Goal: Obtain resource: Download file/media

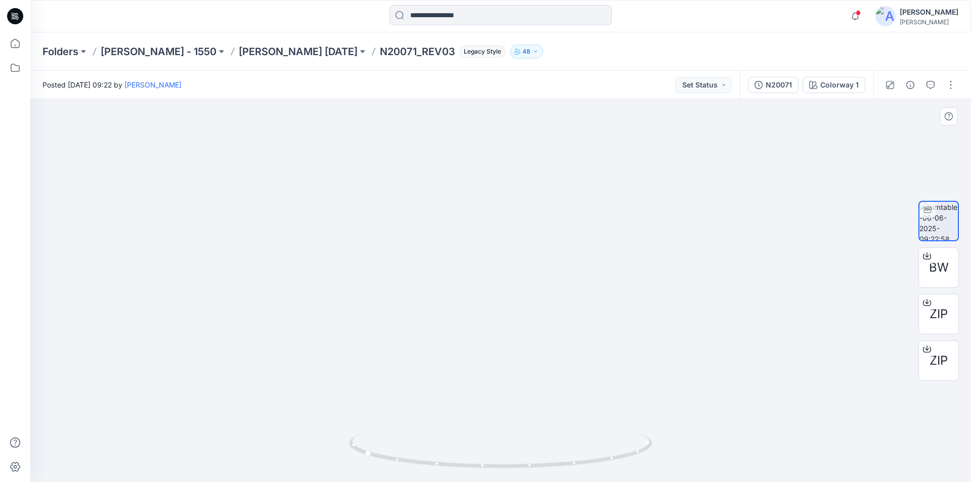
drag, startPoint x: 630, startPoint y: 270, endPoint x: 676, endPoint y: 298, distance: 53.4
click at [720, 279] on div at bounding box center [500, 290] width 941 height 383
drag, startPoint x: 530, startPoint y: 466, endPoint x: 683, endPoint y: 320, distance: 211.4
drag, startPoint x: 434, startPoint y: 466, endPoint x: 776, endPoint y: 426, distance: 344.2
click at [776, 426] on div at bounding box center [500, 290] width 941 height 383
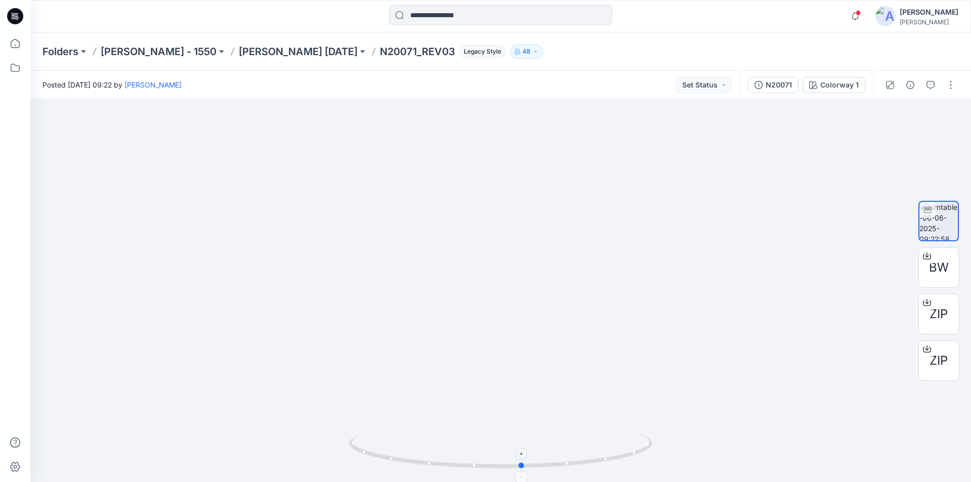
drag, startPoint x: 478, startPoint y: 468, endPoint x: 528, endPoint y: 434, distance: 60.3
click at [528, 434] on icon at bounding box center [502, 452] width 306 height 38
drag, startPoint x: 523, startPoint y: 467, endPoint x: 506, endPoint y: 465, distance: 16.8
click at [506, 465] on circle at bounding box center [506, 466] width 6 height 6
click at [260, 50] on p "[PERSON_NAME] [DATE]" at bounding box center [298, 52] width 119 height 14
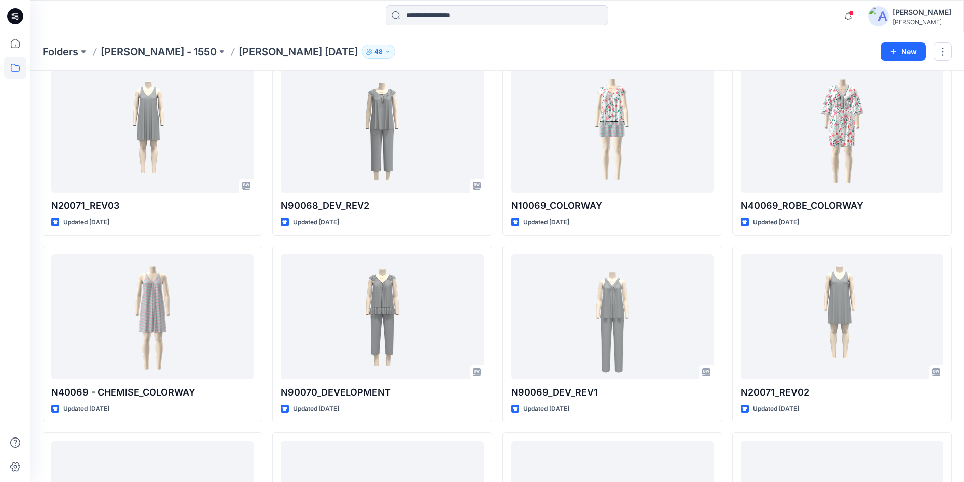
scroll to position [1115, 0]
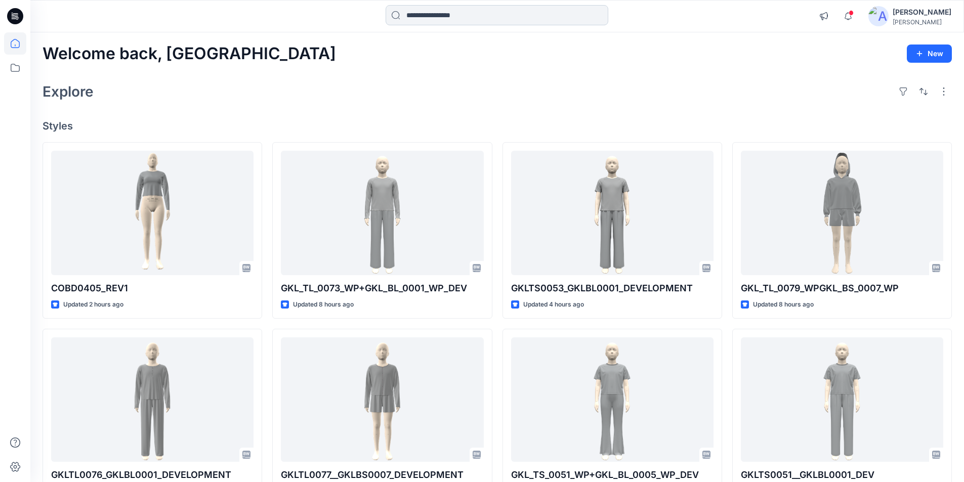
click at [446, 12] on input at bounding box center [496, 15] width 223 height 20
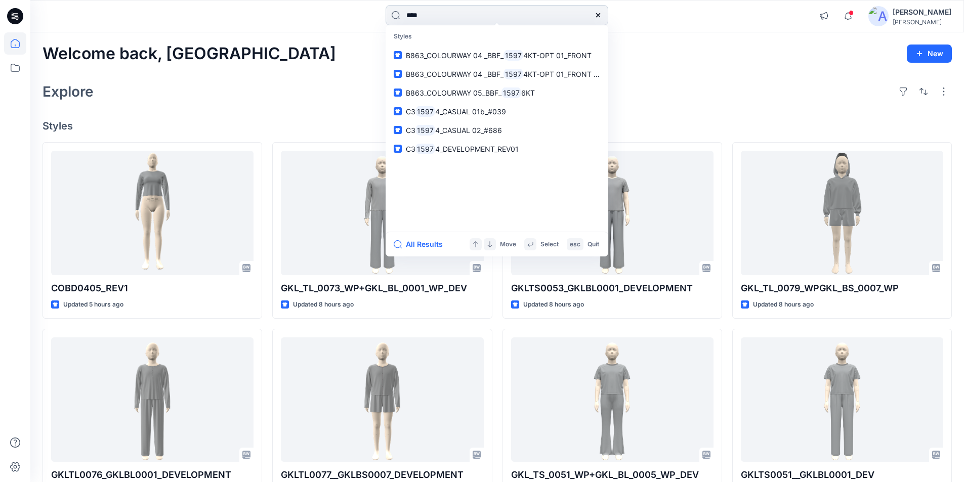
drag, startPoint x: 442, startPoint y: 17, endPoint x: 396, endPoint y: 13, distance: 46.7
click at [396, 13] on input "****" at bounding box center [496, 15] width 223 height 20
click at [401, 14] on input "****" at bounding box center [496, 15] width 223 height 20
click at [404, 14] on input "****" at bounding box center [496, 15] width 223 height 20
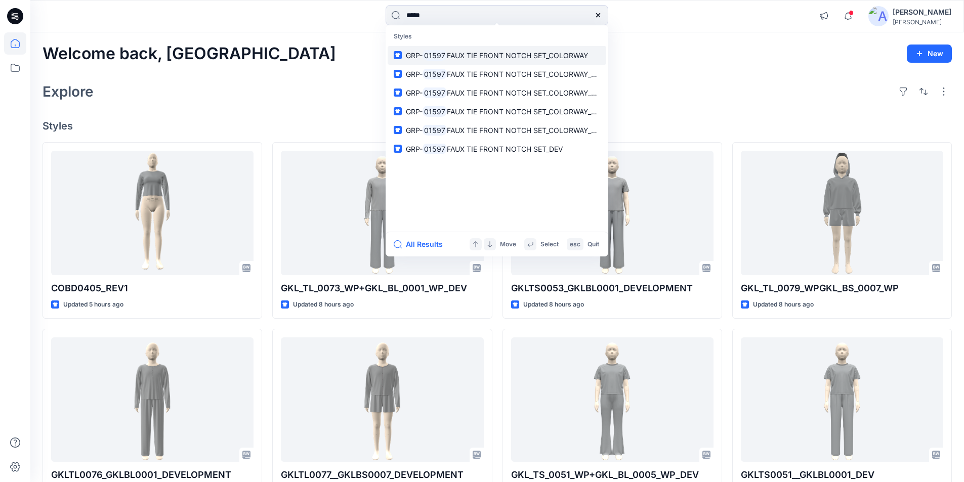
type input "*****"
click at [488, 59] on span "FAUX TIE FRONT NOTCH SET_COLORWAY" at bounding box center [517, 55] width 141 height 9
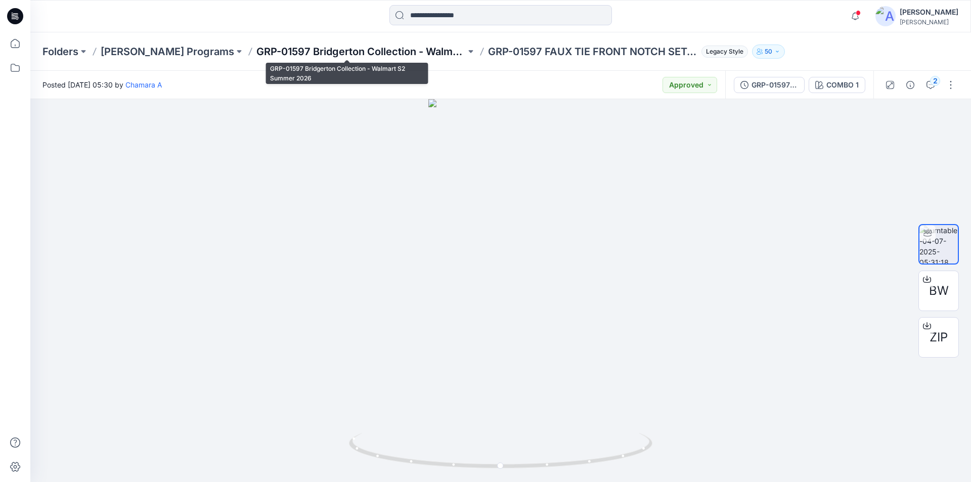
click at [281, 52] on p "GRP-01597 Bridgerton Collection - Walmart S2 Summer 2026" at bounding box center [360, 52] width 209 height 14
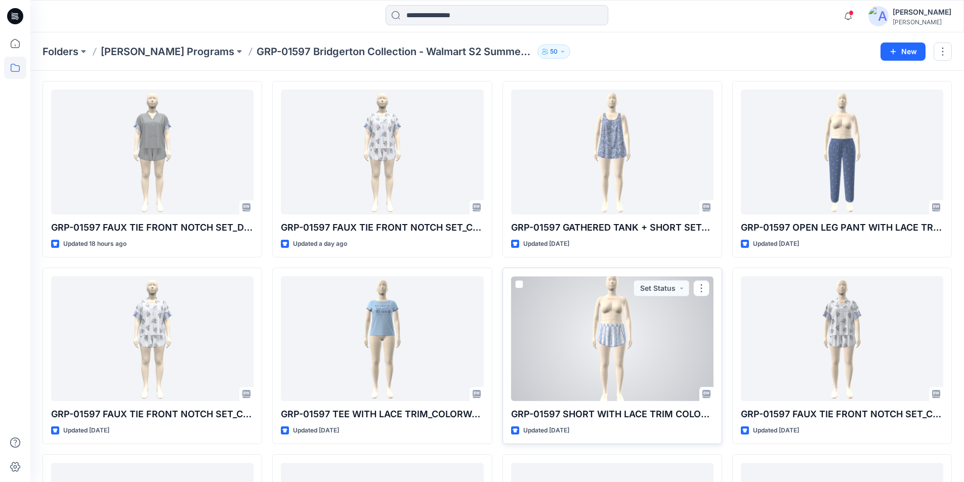
scroll to position [51, 0]
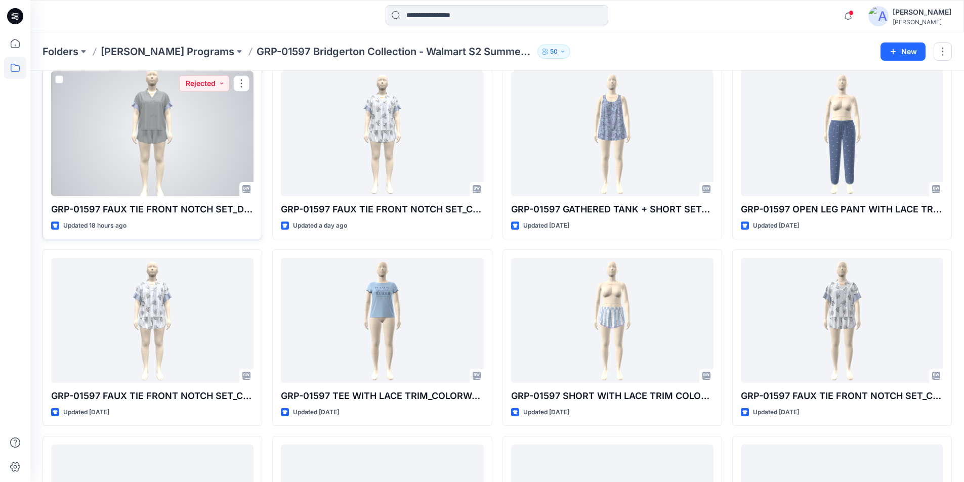
click at [127, 151] on div at bounding box center [152, 133] width 202 height 125
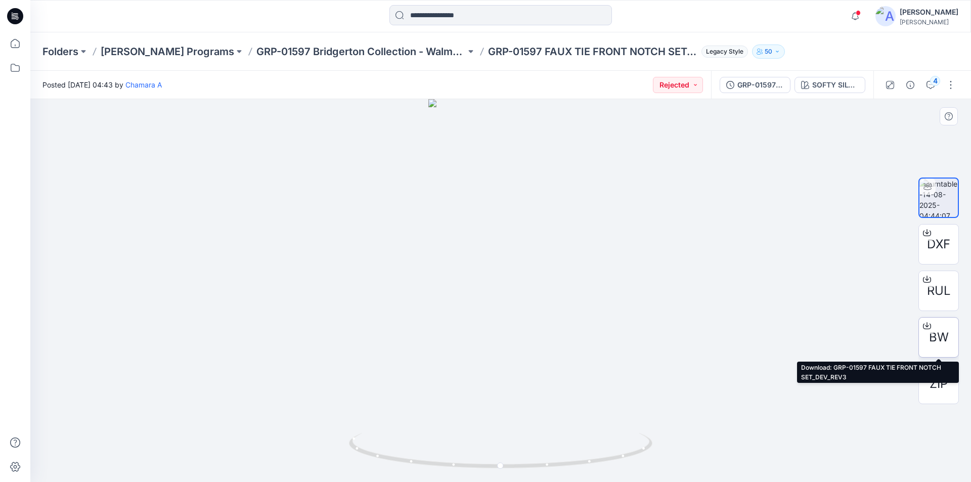
click at [927, 324] on icon at bounding box center [927, 324] width 4 height 5
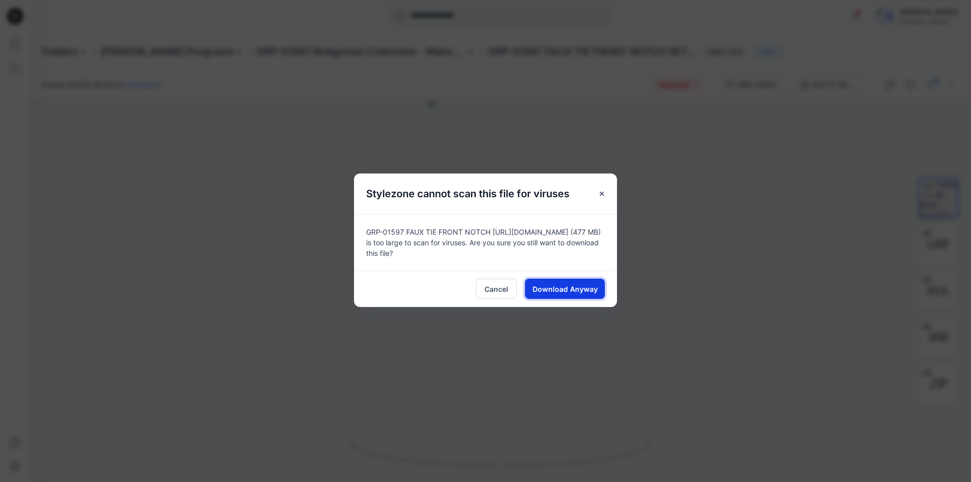
click at [558, 289] on span "Download Anyway" at bounding box center [565, 289] width 65 height 11
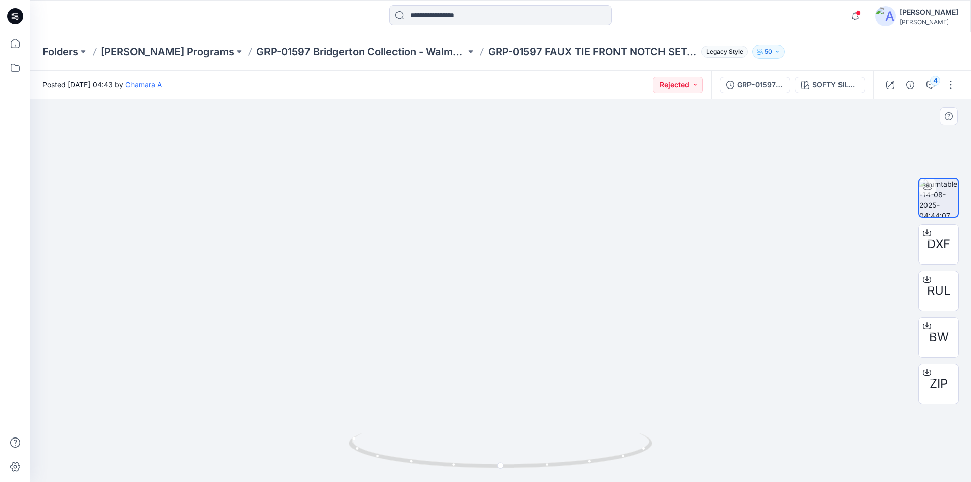
drag, startPoint x: 515, startPoint y: 243, endPoint x: 502, endPoint y: 332, distance: 89.9
click at [814, 191] on div at bounding box center [500, 290] width 941 height 383
